Goal: Find specific page/section: Find specific page/section

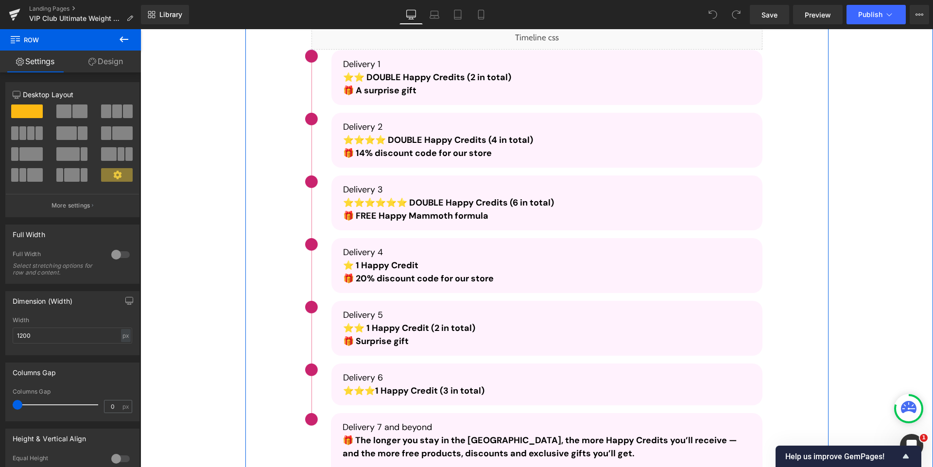
scroll to position [1831, 0]
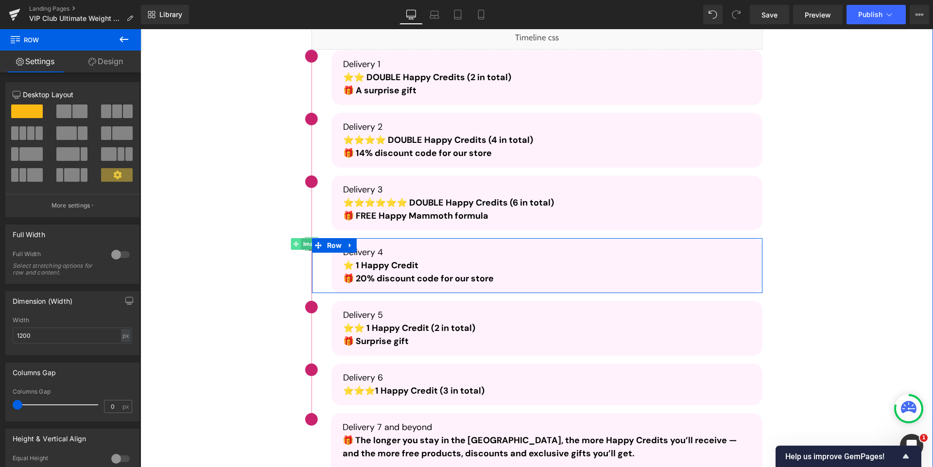
click at [293, 245] on icon at bounding box center [295, 243] width 5 height 5
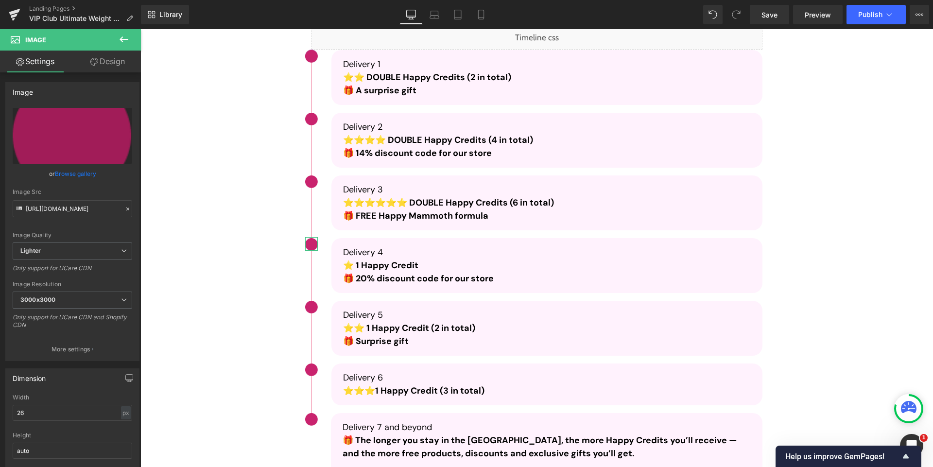
click at [88, 63] on link "Design" at bounding box center [107, 62] width 70 height 22
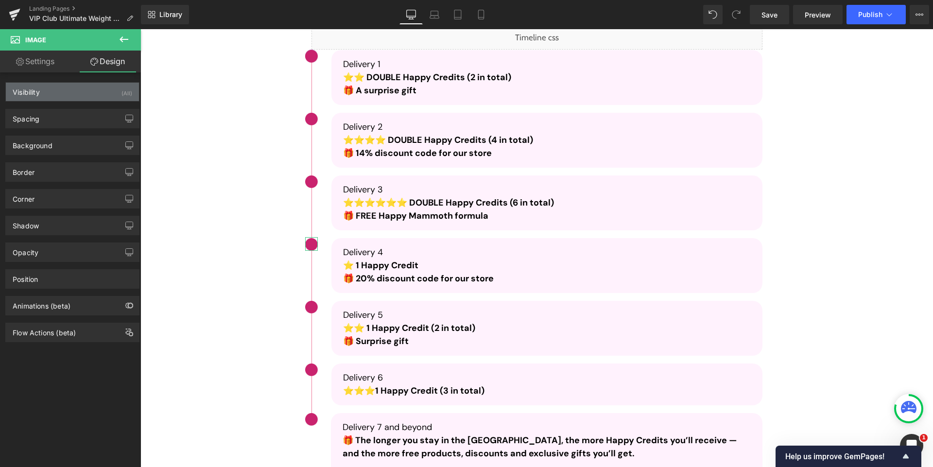
click at [73, 86] on div "Visibility (All)" at bounding box center [72, 92] width 133 height 18
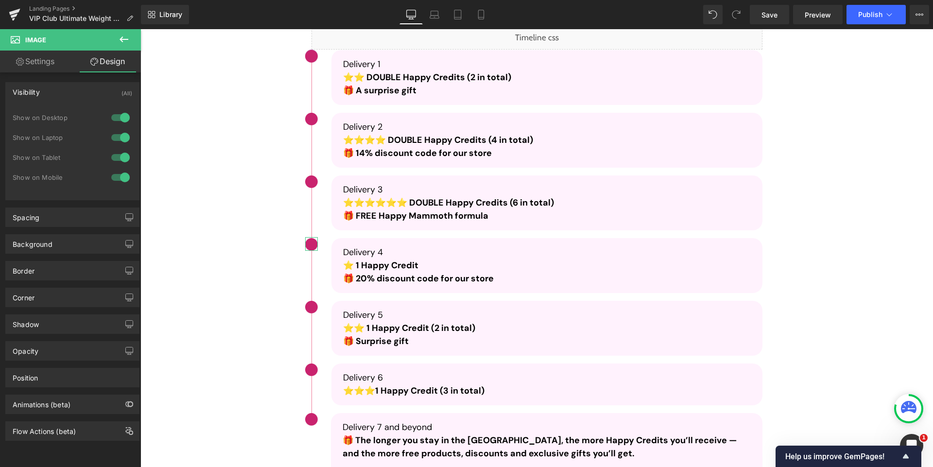
click at [73, 86] on div "Visibility (All)" at bounding box center [72, 92] width 133 height 18
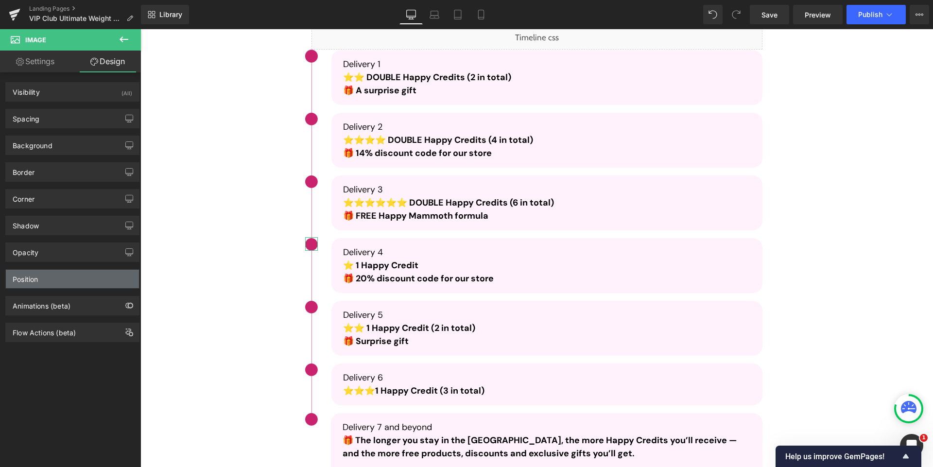
click at [66, 282] on div "Position" at bounding box center [72, 279] width 133 height 18
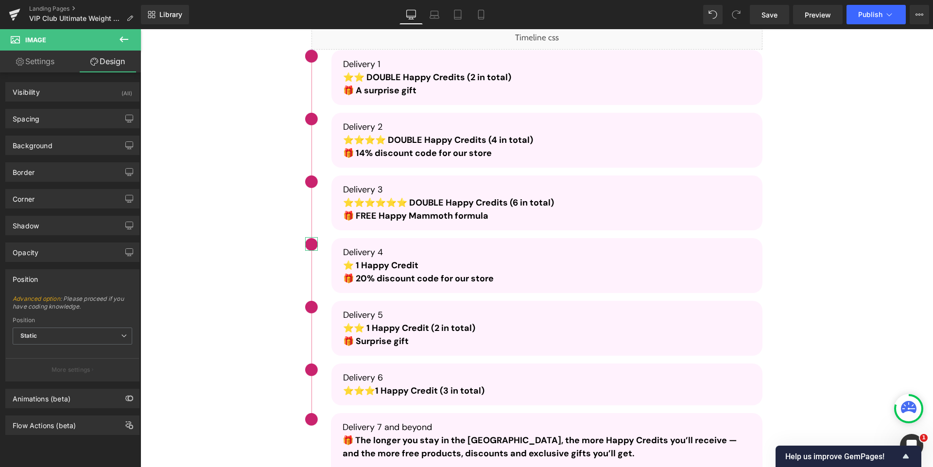
click at [66, 282] on div "Position" at bounding box center [72, 279] width 133 height 18
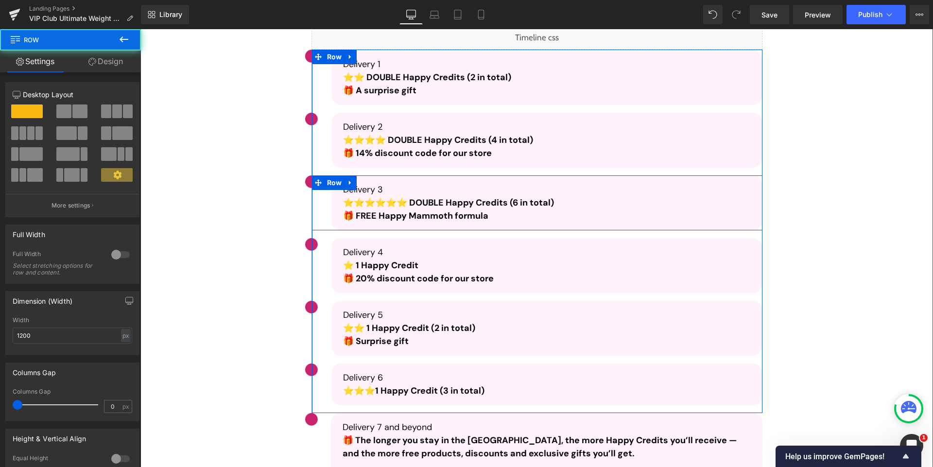
click at [318, 215] on div "Image Delivery 3 ⭐⭐⭐⭐⭐⭐ DOUBLE Happy Credits (6 in total)  🎁 FREE Happy Mammoth…" at bounding box center [537, 202] width 450 height 55
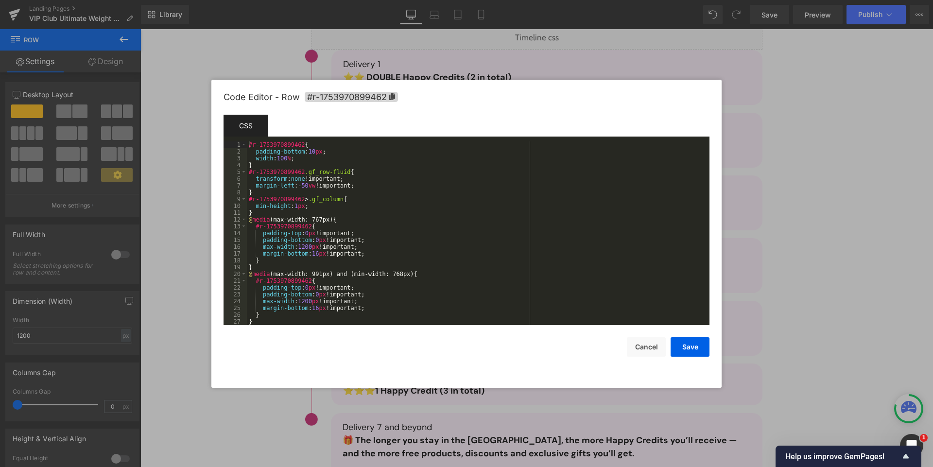
click at [321, 0] on div "Image You are previewing how the will restyle your page. You can not edit Eleme…" at bounding box center [466, 0] width 933 height 0
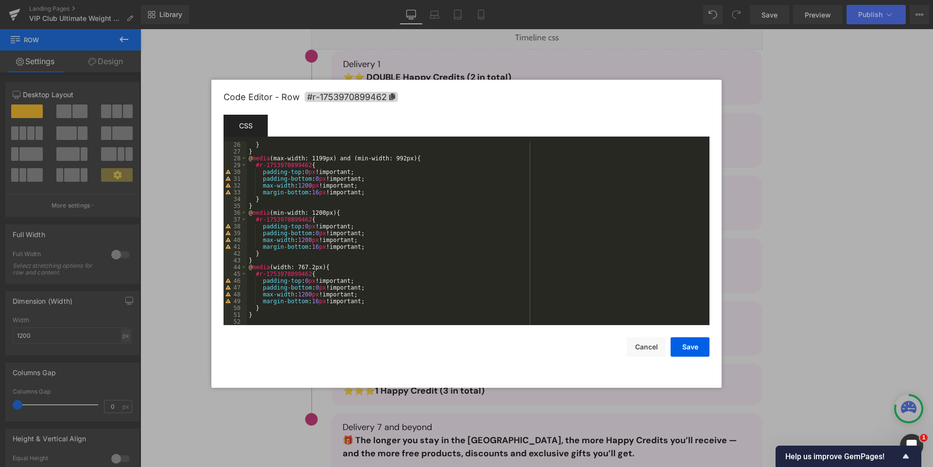
scroll to position [0, 0]
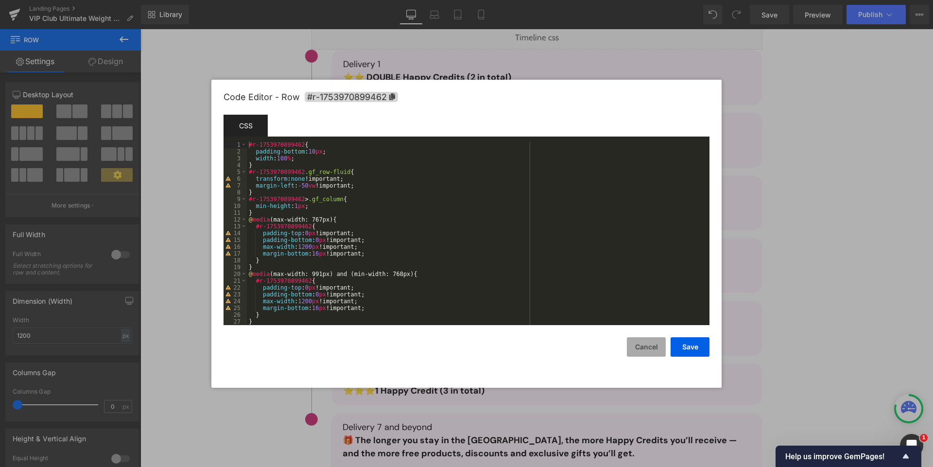
click at [637, 348] on button "Cancel" at bounding box center [646, 346] width 39 height 19
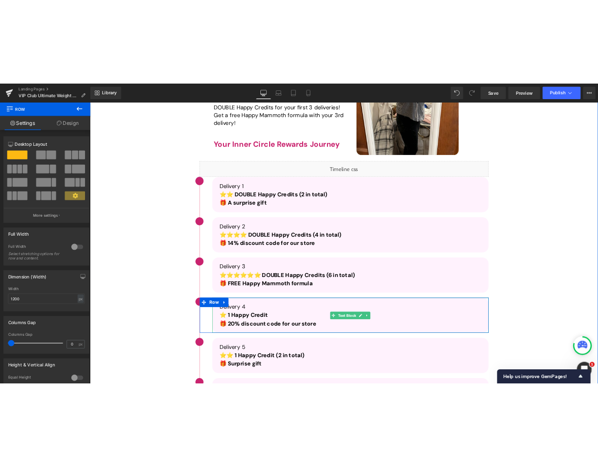
scroll to position [1709, 0]
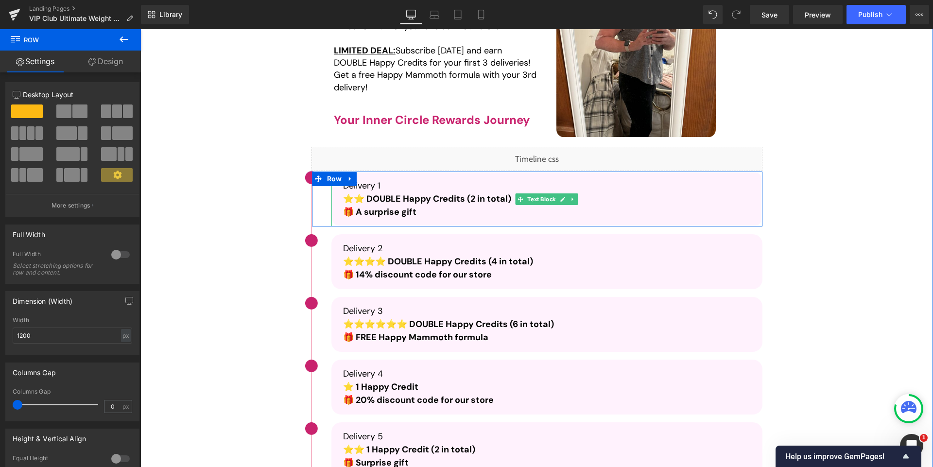
click at [333, 203] on div "Delivery 1 ⭐⭐ DOUBLE Happy Credits (2 in total)  🎁 A surprise gift" at bounding box center [546, 198] width 431 height 55
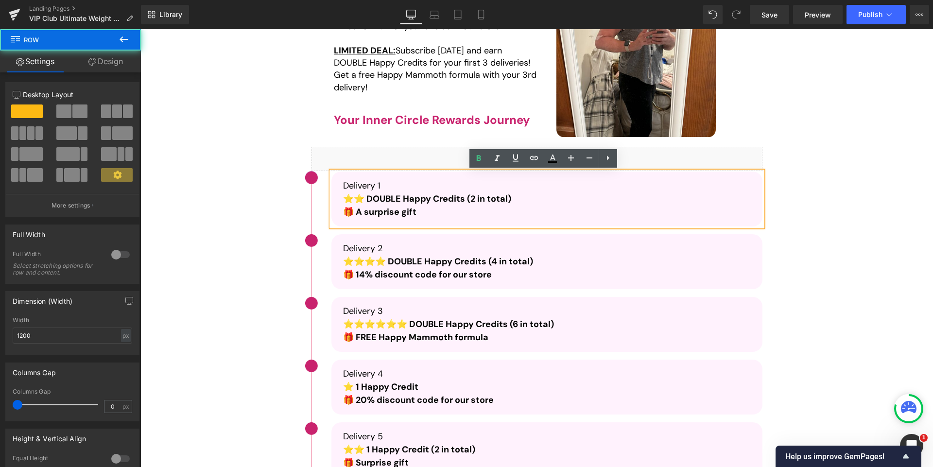
click at [258, 197] on div "Your Results Get Better Every Month. So Do Your Rewards Heading Your Results Ge…" at bounding box center [537, 305] width 564 height 839
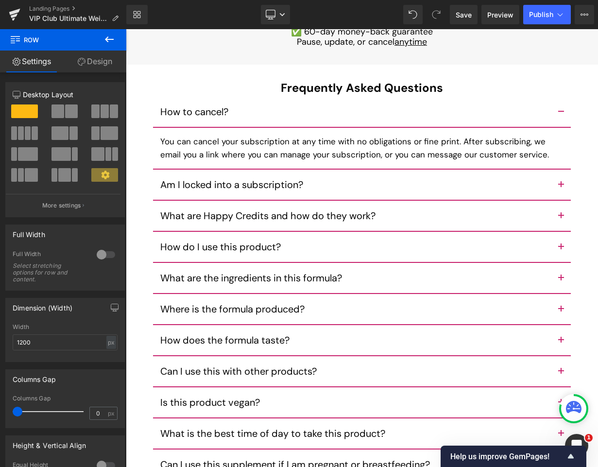
scroll to position [6064, 0]
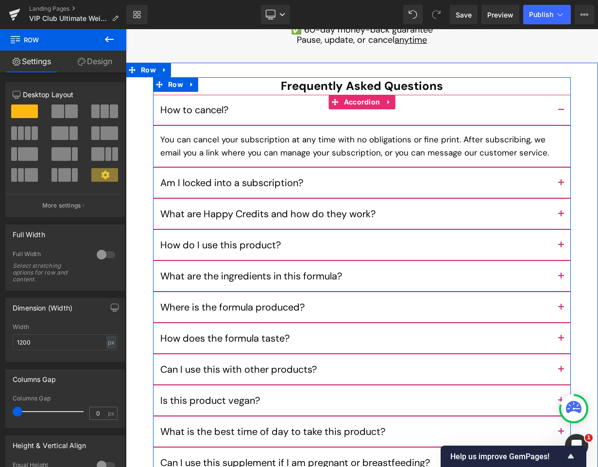
click at [561, 186] on span "button" at bounding box center [561, 186] width 0 height 0
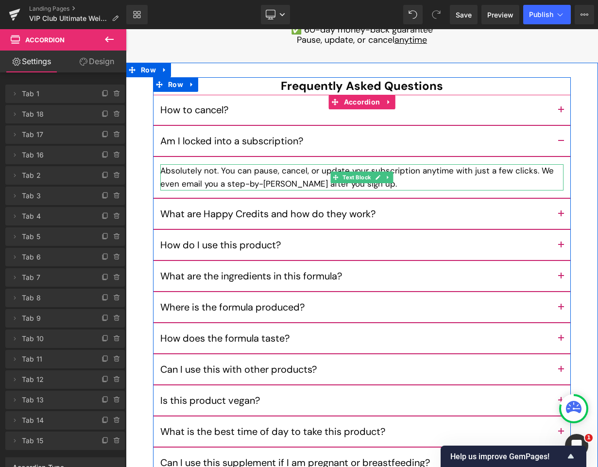
click at [232, 184] on p "Absolutely not. You can pause, cancel, or update your subscription anytime with…" at bounding box center [361, 177] width 403 height 26
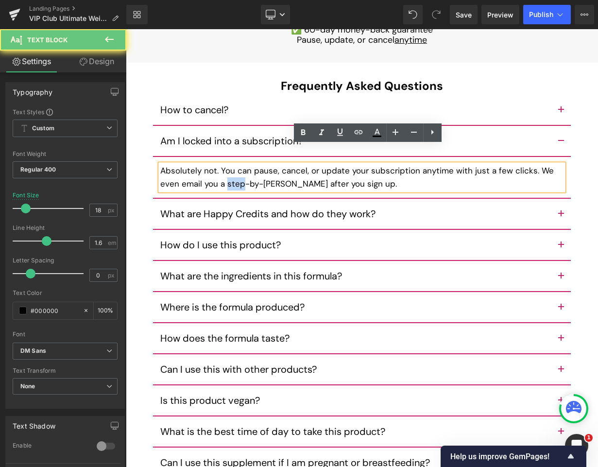
click at [232, 184] on p "Absolutely not. You can pause, cancel, or update your subscription anytime with…" at bounding box center [361, 177] width 403 height 26
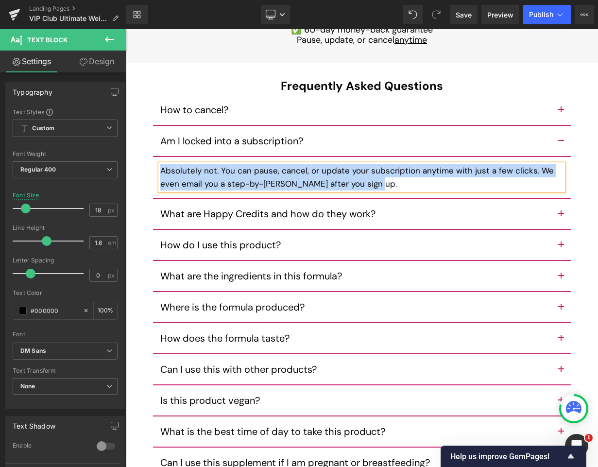
copy p "Absolutely not. You can pause, cancel, or update your subscription anytime with…"
click at [553, 215] on button "button" at bounding box center [560, 214] width 19 height 30
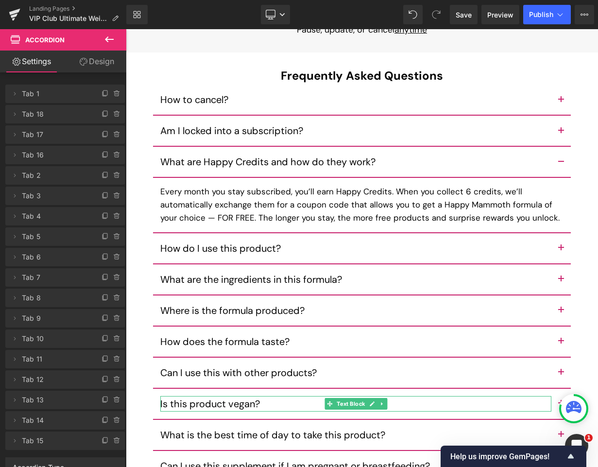
scroll to position [6069, 0]
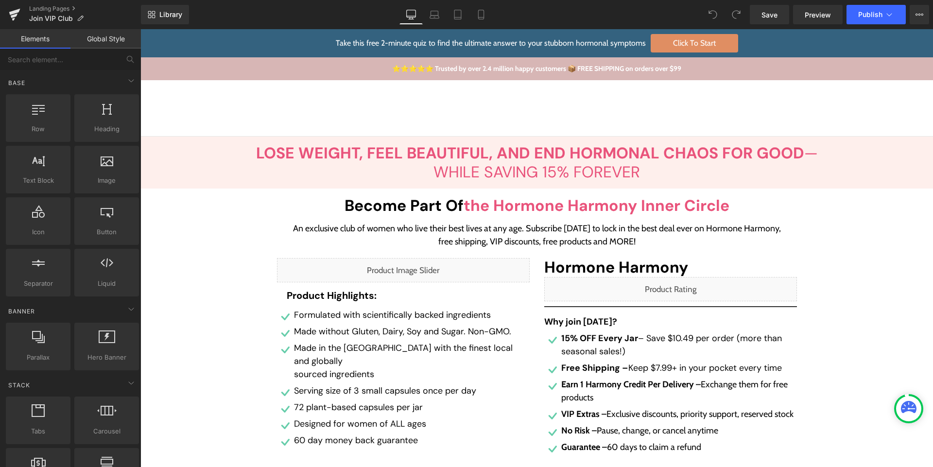
scroll to position [2, 0]
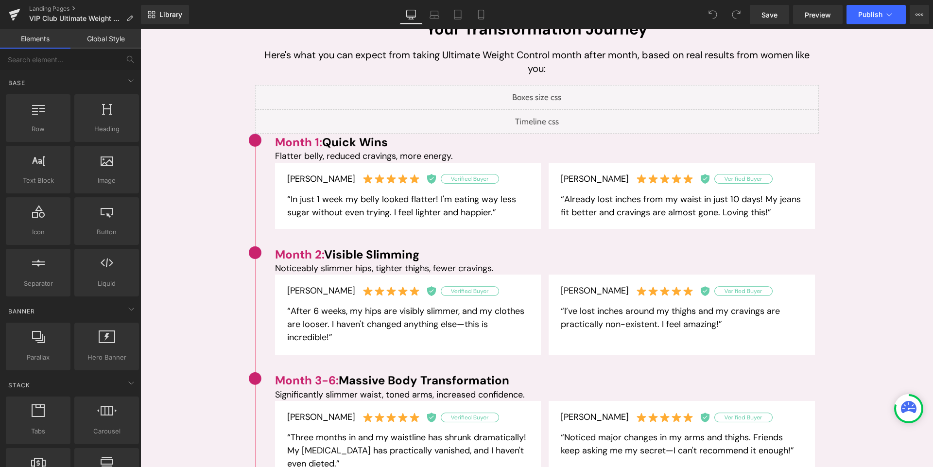
scroll to position [878, 0]
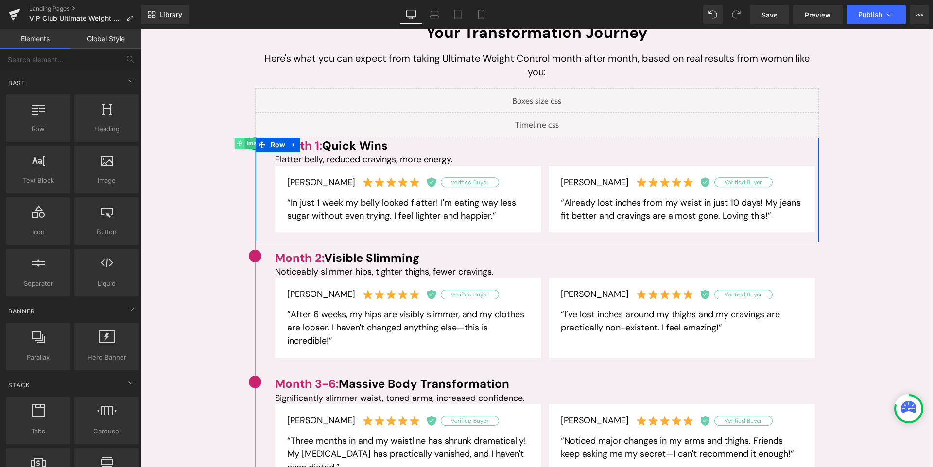
click at [237, 145] on icon at bounding box center [239, 143] width 5 height 6
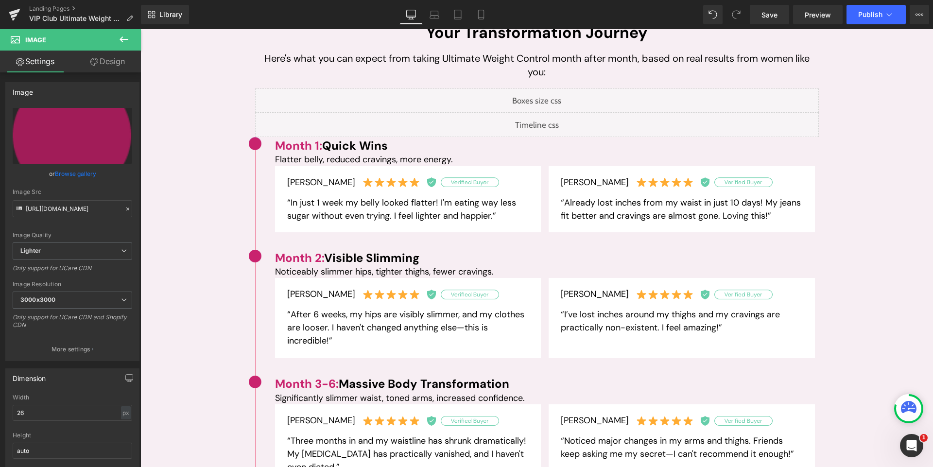
scroll to position [0, 0]
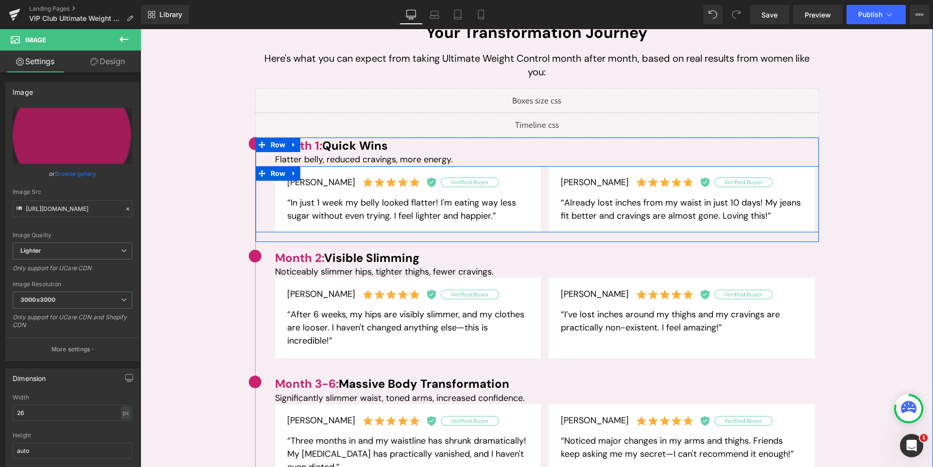
click at [263, 185] on div "Mellisa K. Text Block “In just 1 week my belly looked flatter! I'm eating way l…" at bounding box center [537, 199] width 563 height 66
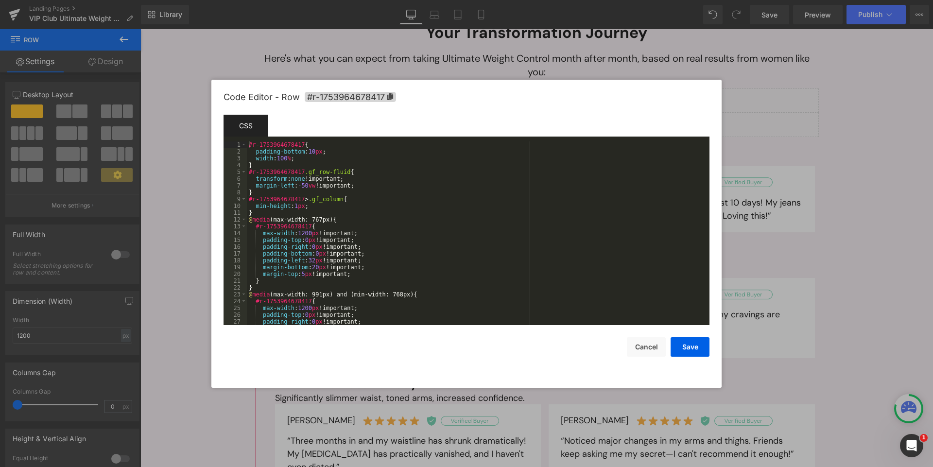
click at [251, 0] on div "Image You are previewing how the will restyle your page. You can not edit Eleme…" at bounding box center [466, 0] width 933 height 0
click at [642, 347] on button "Cancel" at bounding box center [646, 346] width 39 height 19
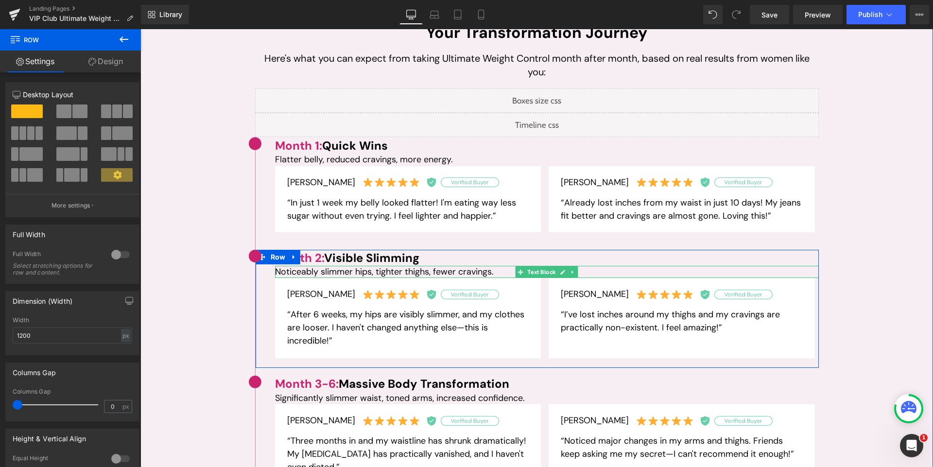
click at [507, 270] on p "Noticeably slimmer hips, tighter thighs, fewer cravings." at bounding box center [547, 272] width 544 height 12
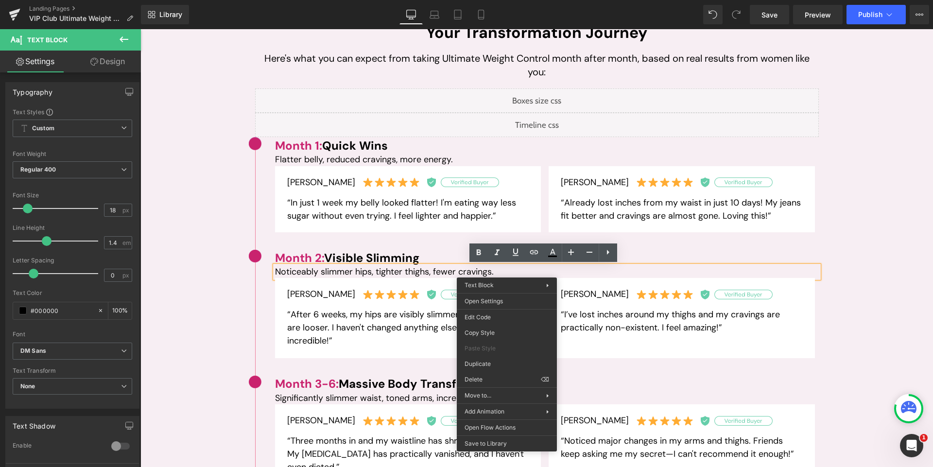
click at [215, 227] on div "Your Transformation Journey Heading Here's what you can expect from taking Ulti…" at bounding box center [536, 360] width 792 height 676
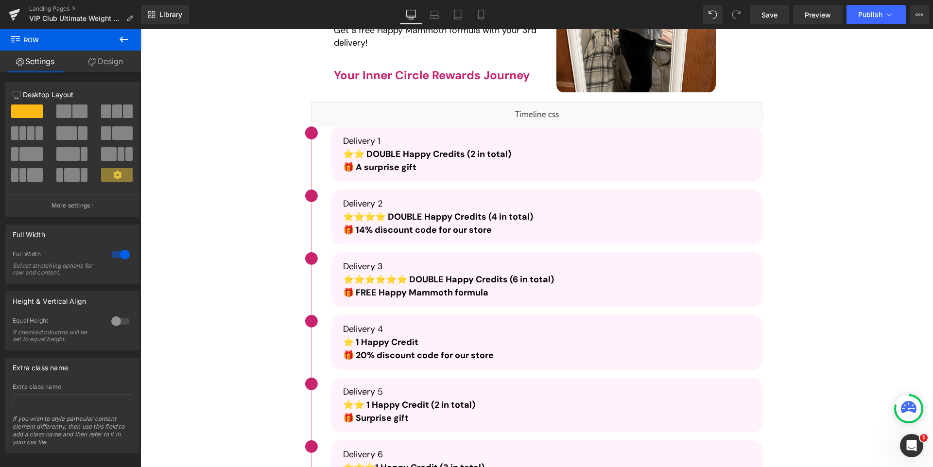
scroll to position [1749, 0]
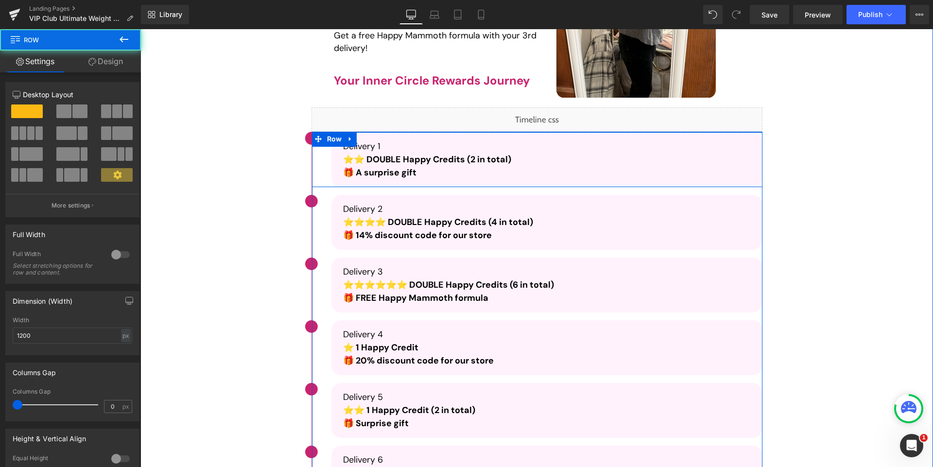
click at [313, 171] on div "Image Delivery 1 ⭐⭐ DOUBLE Happy Credits (2 in total)  🎁 A surprise gift Text B…" at bounding box center [537, 159] width 450 height 55
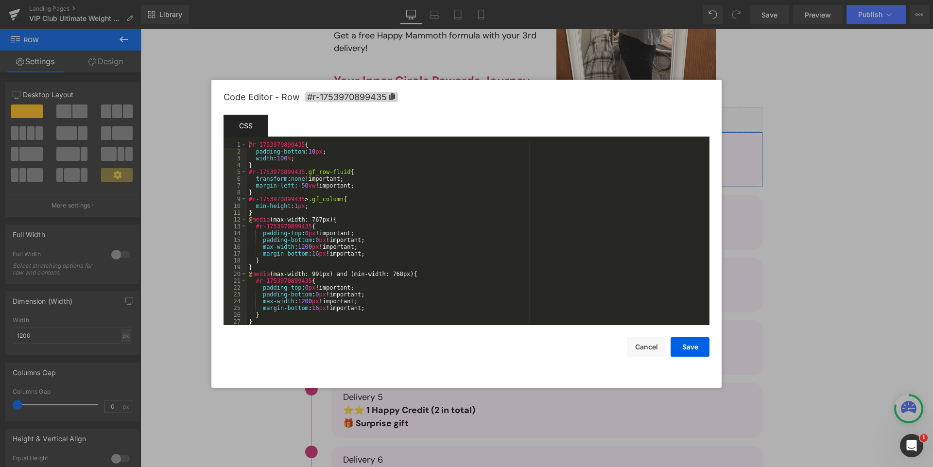
click at [318, 0] on div "Image You are previewing how the will restyle your page. You can not edit Eleme…" at bounding box center [466, 0] width 933 height 0
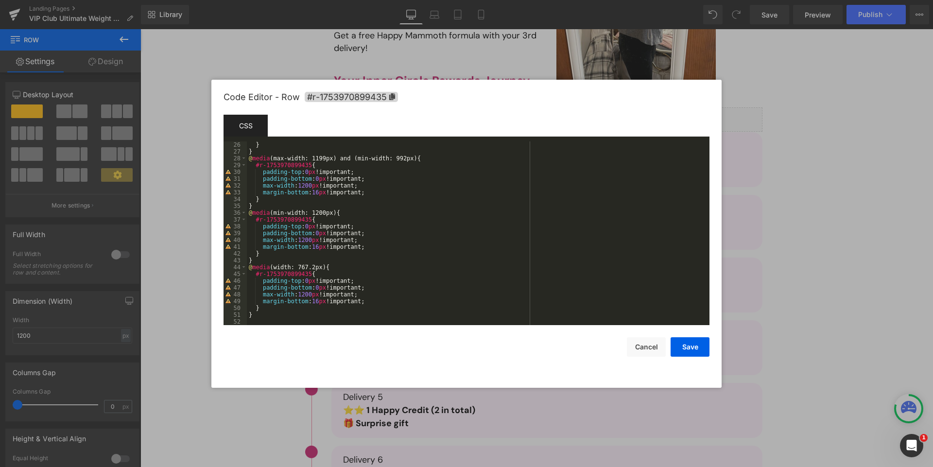
scroll to position [170, 0]
click at [649, 342] on button "Cancel" at bounding box center [646, 346] width 39 height 19
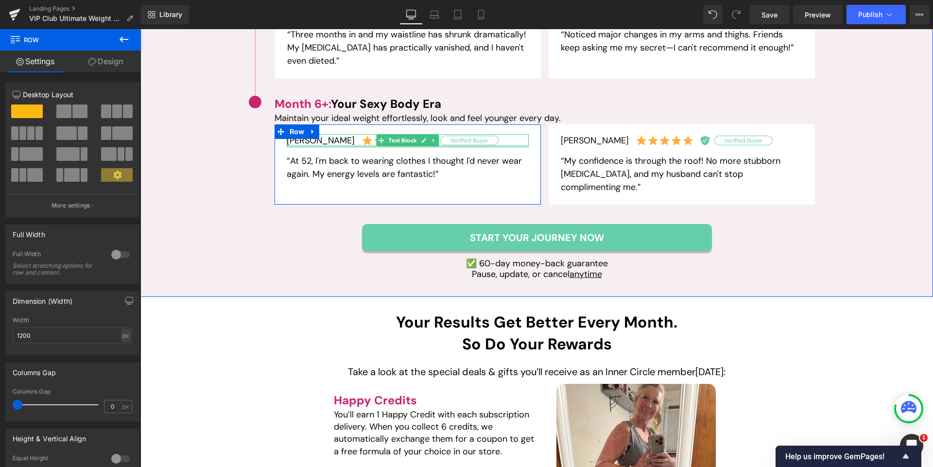
scroll to position [1141, 0]
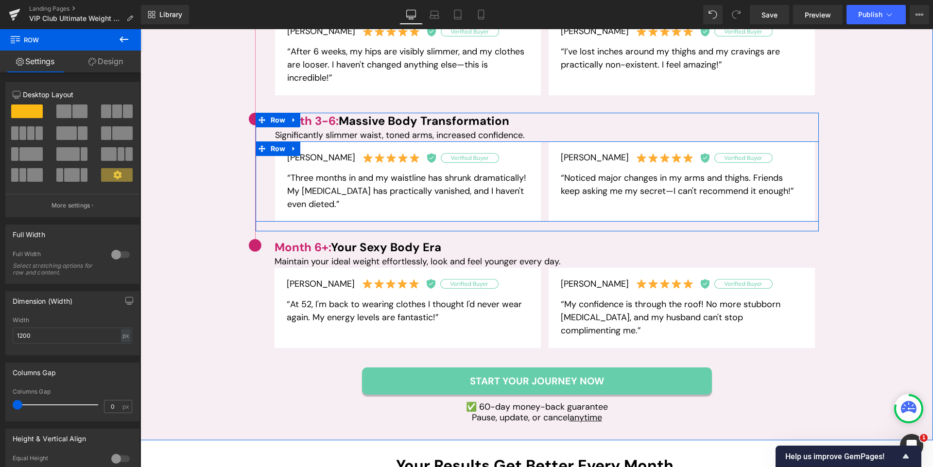
click at [258, 211] on div "Emily T. Text Block “Three months in and my waistline has shrunk dramatically! …" at bounding box center [537, 181] width 563 height 80
